Goal: Check status

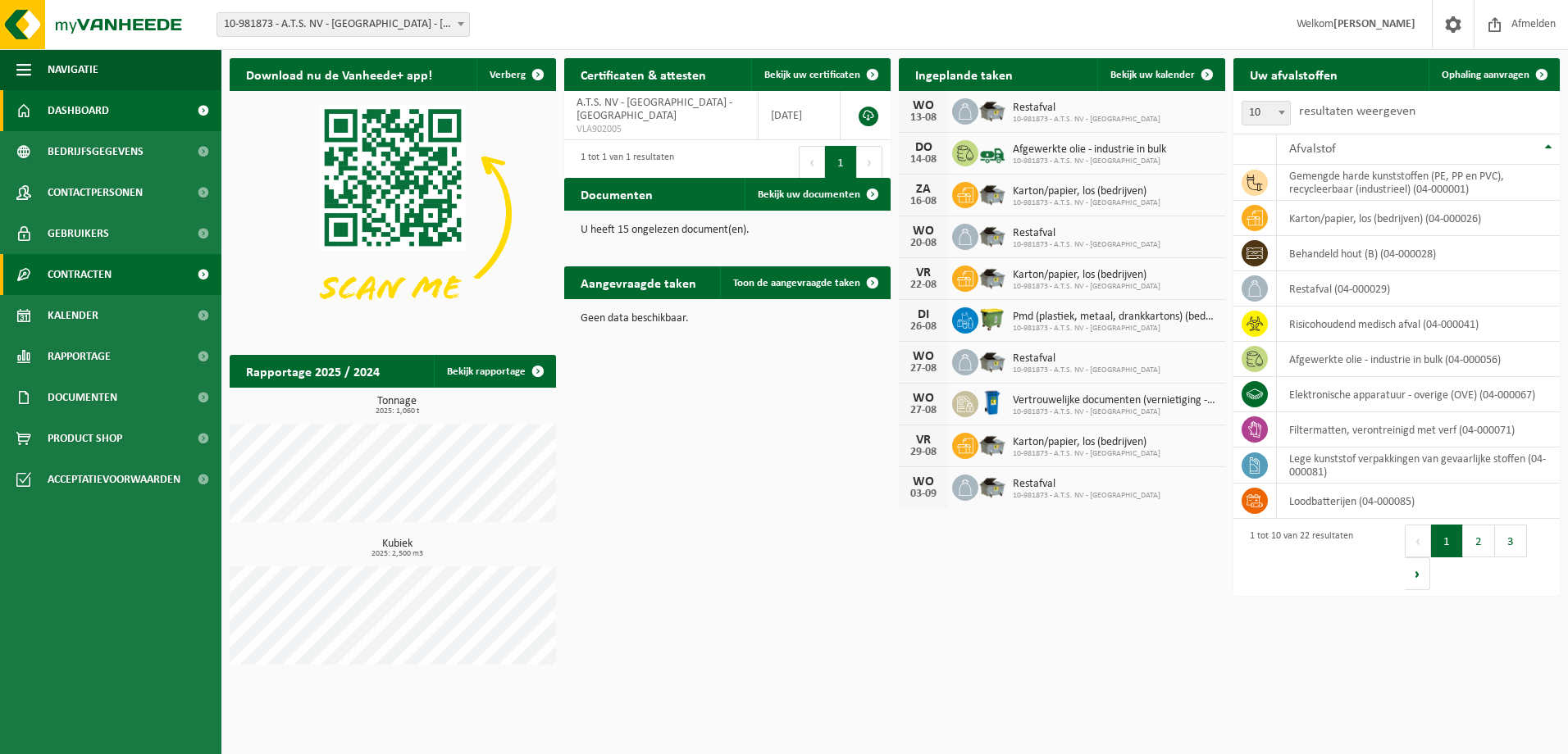
click at [99, 274] on span "Contracten" at bounding box center [79, 275] width 64 height 41
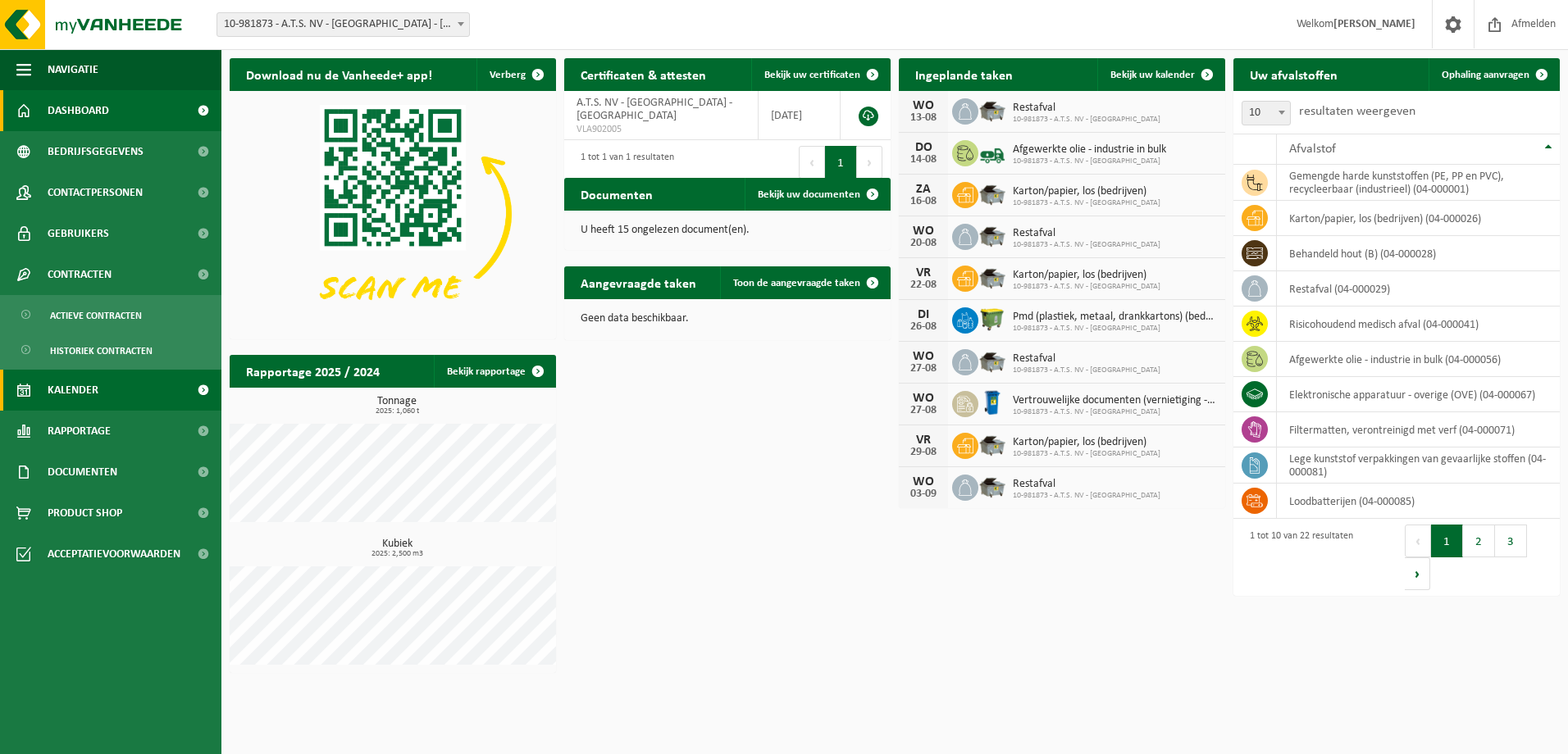
click at [85, 400] on span "Kalender" at bounding box center [72, 390] width 51 height 41
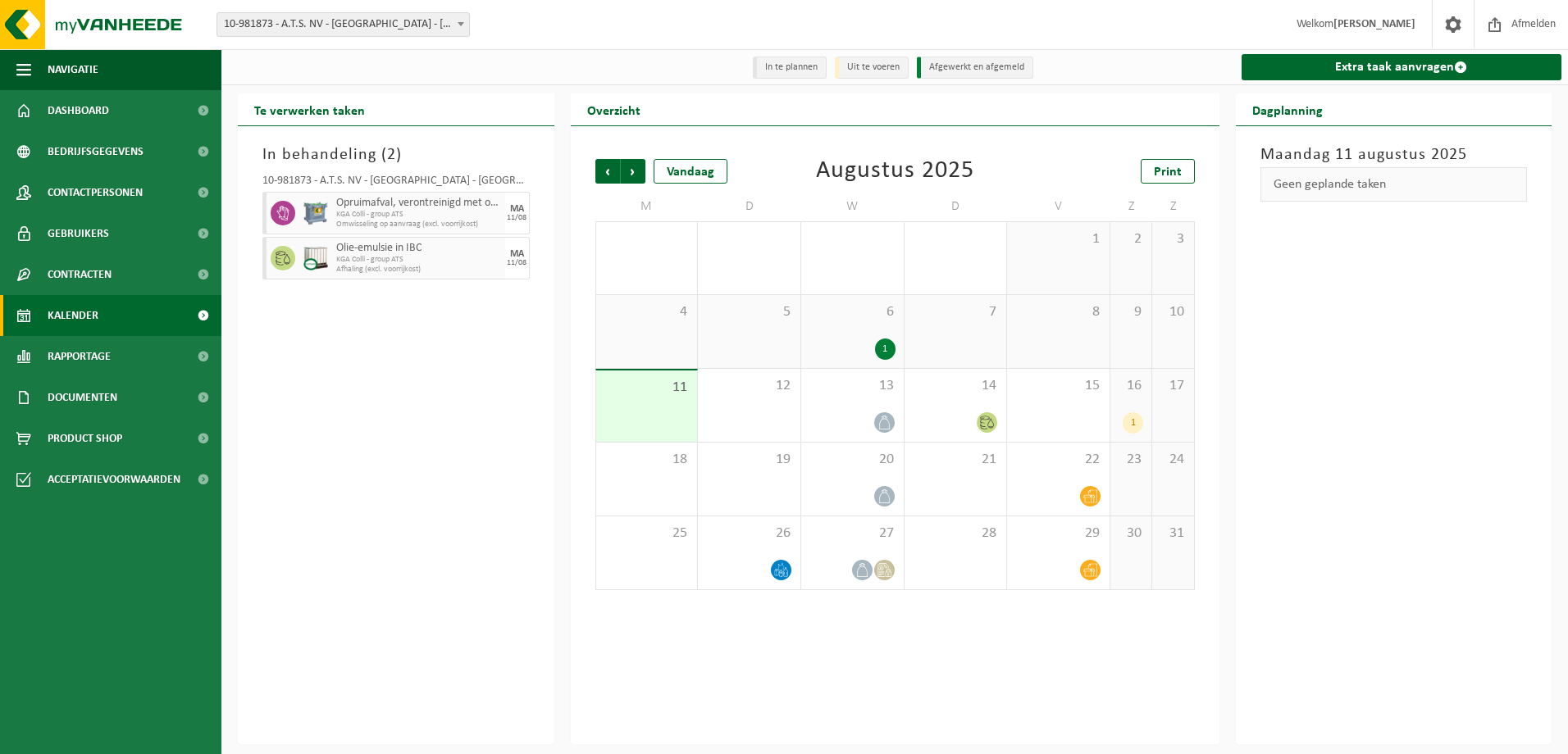
click at [1145, 424] on div "16 1" at bounding box center [1131, 405] width 41 height 73
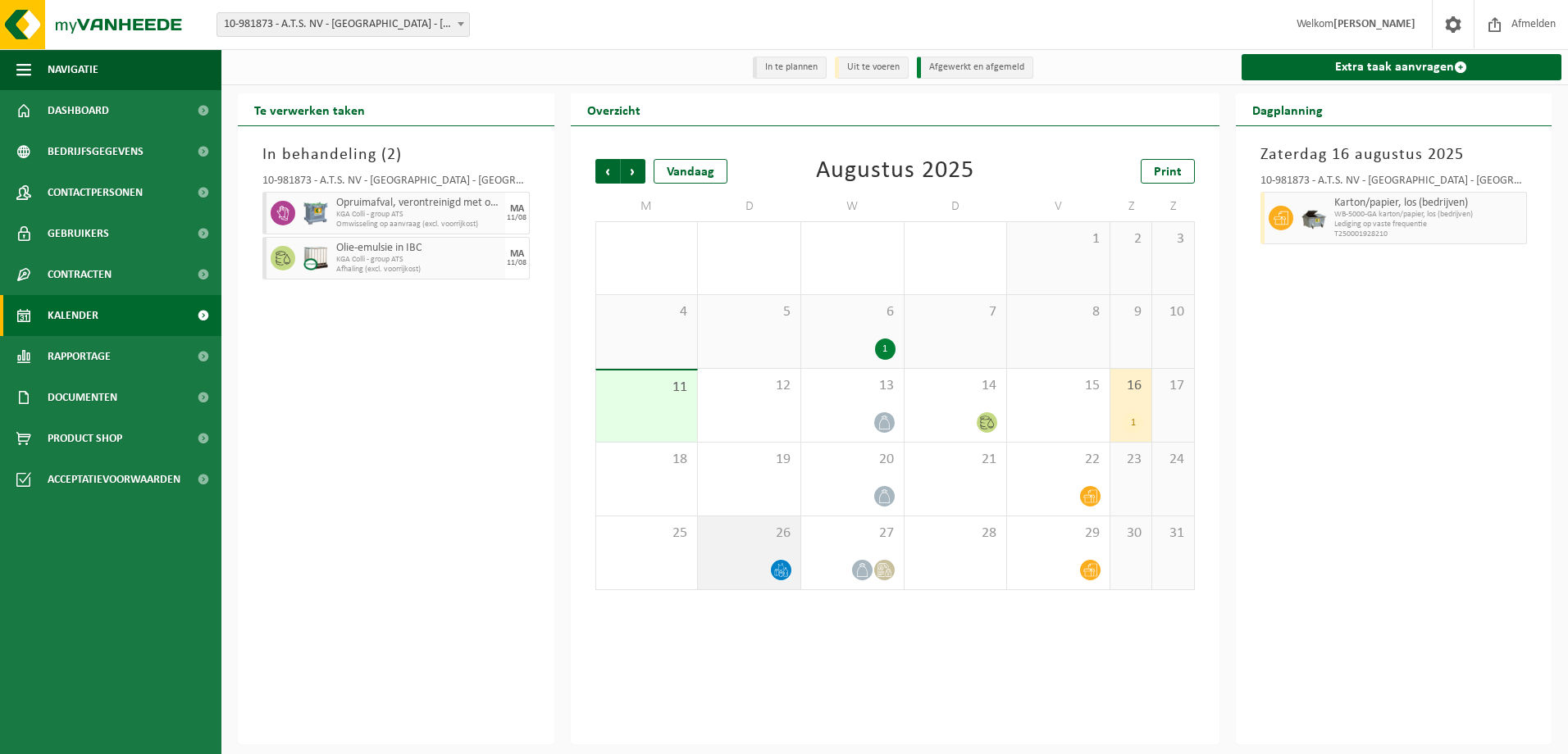
click at [783, 572] on icon at bounding box center [780, 570] width 14 height 14
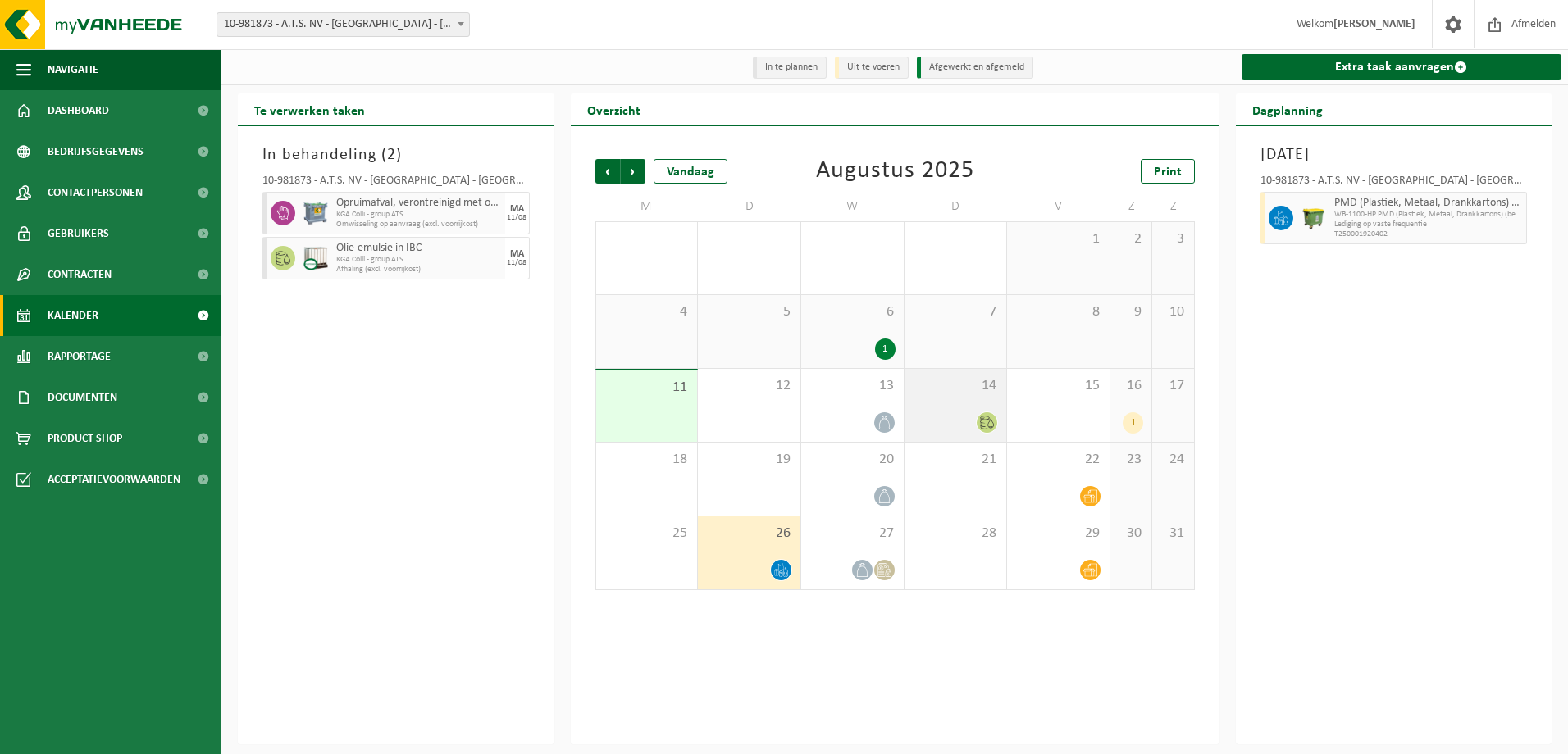
click at [990, 424] on icon at bounding box center [987, 422] width 14 height 14
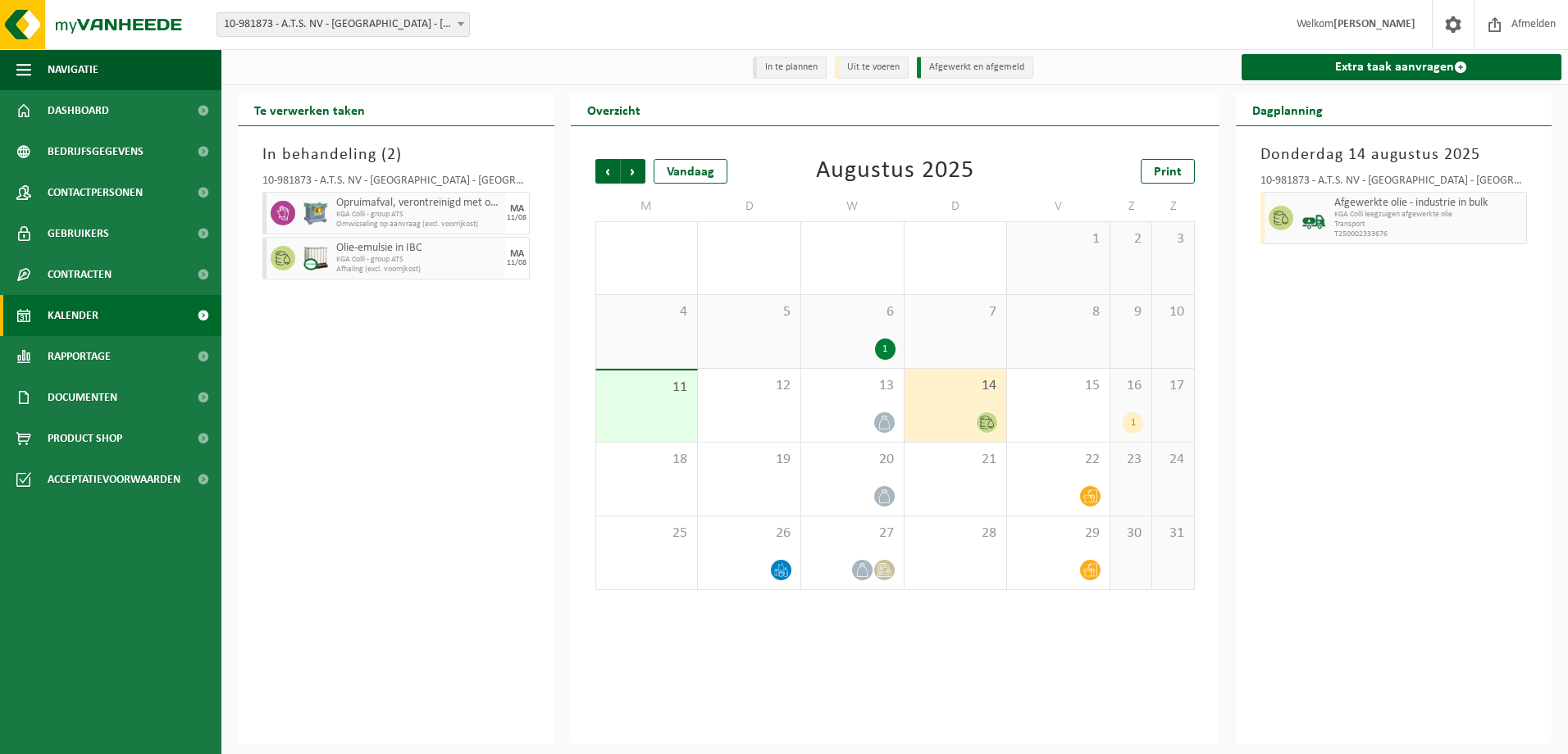
click at [869, 346] on div "1" at bounding box center [852, 349] width 86 height 21
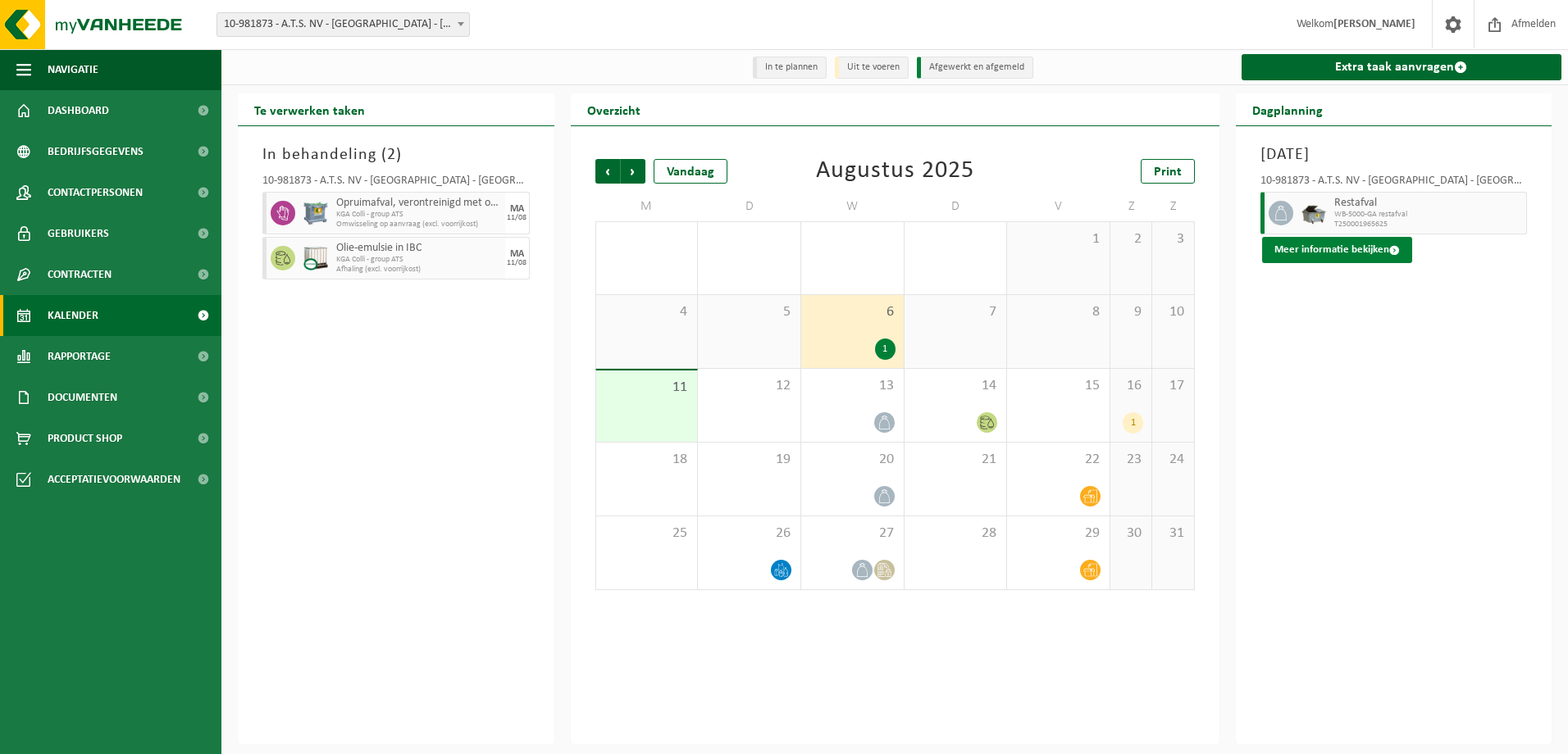
click at [1352, 244] on button "Meer informatie bekijken" at bounding box center [1338, 250] width 150 height 26
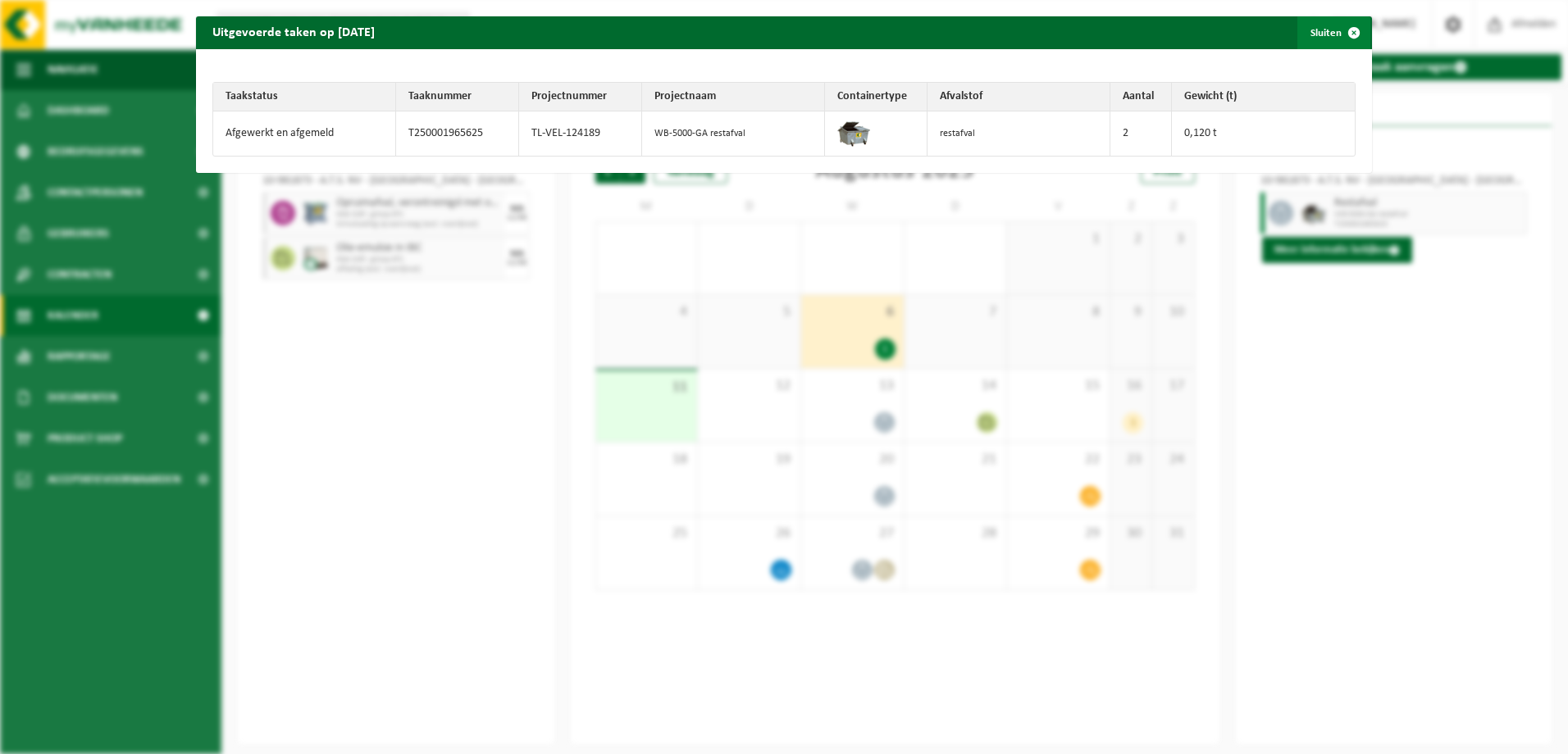
click at [1343, 32] on span "button" at bounding box center [1353, 32] width 32 height 32
